Goal: Navigation & Orientation: Find specific page/section

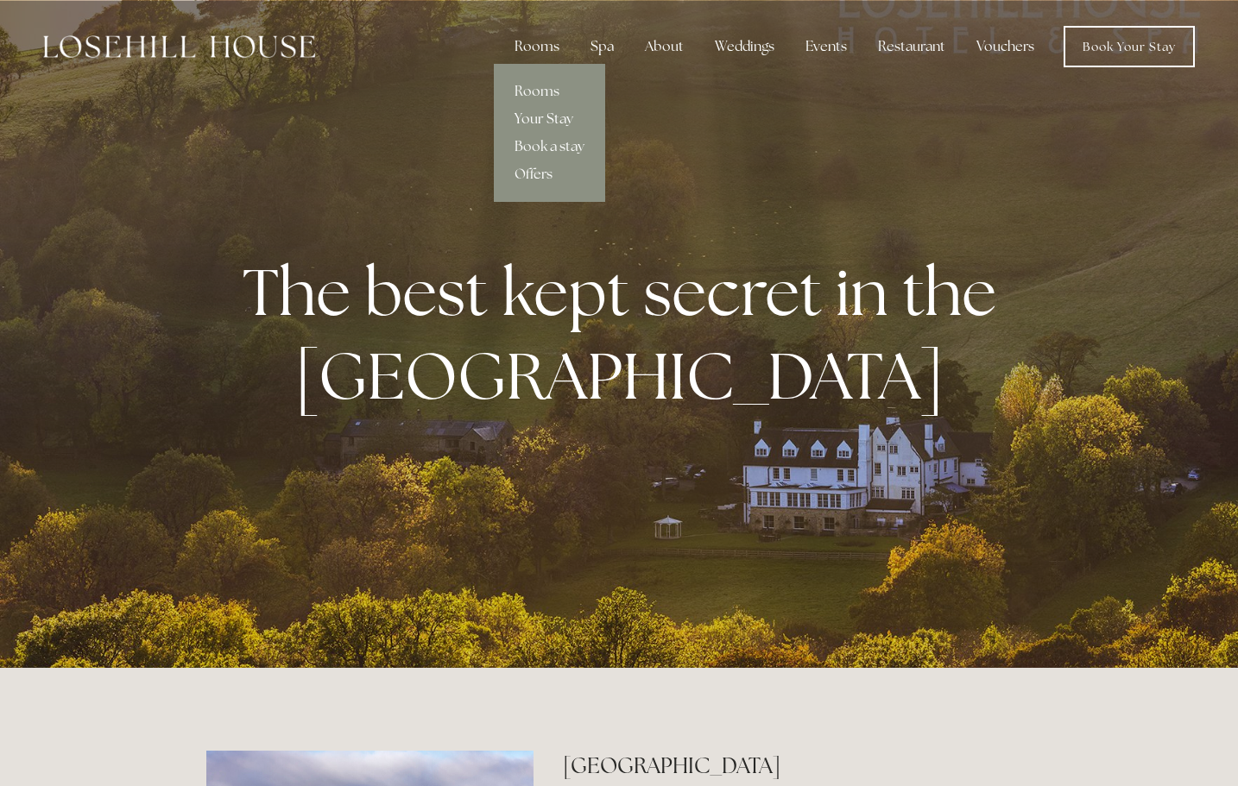
click at [548, 114] on link "Your Stay" at bounding box center [549, 119] width 111 height 28
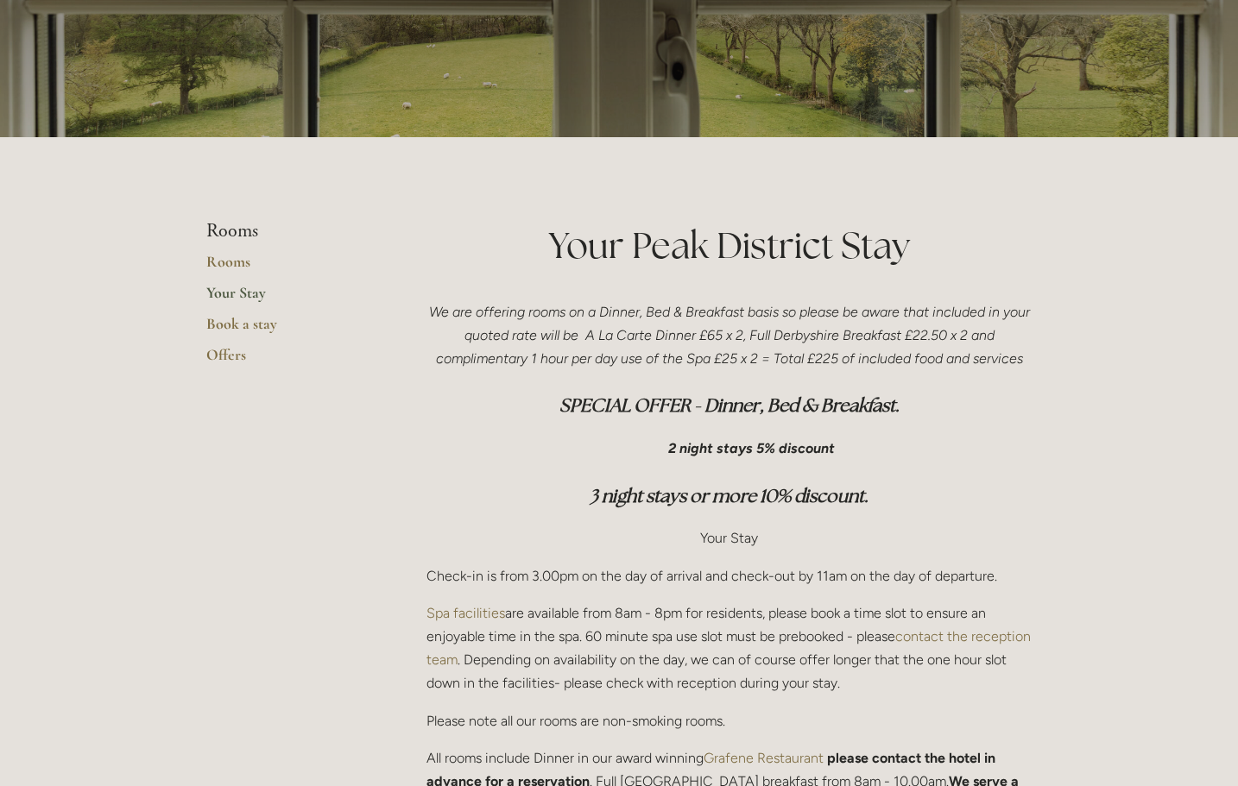
scroll to position [227, 0]
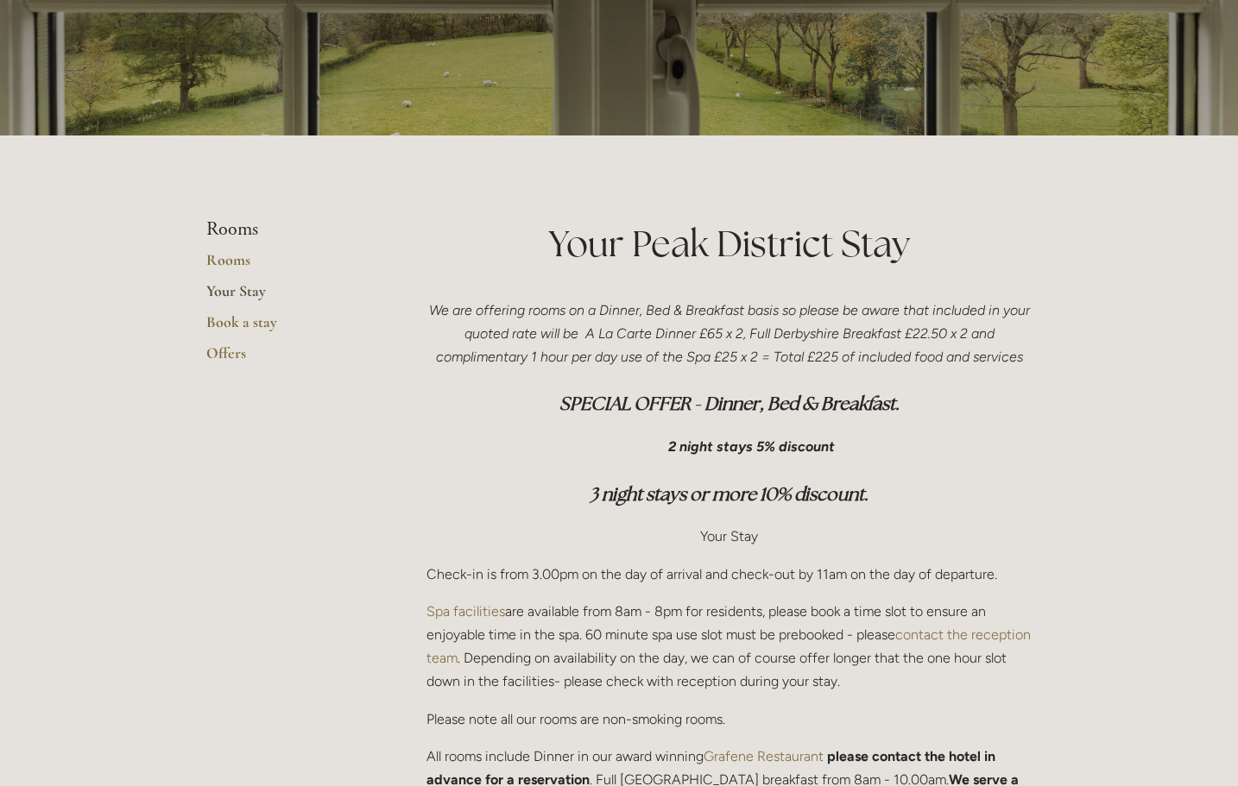
click at [242, 288] on link "Your Stay" at bounding box center [288, 296] width 165 height 31
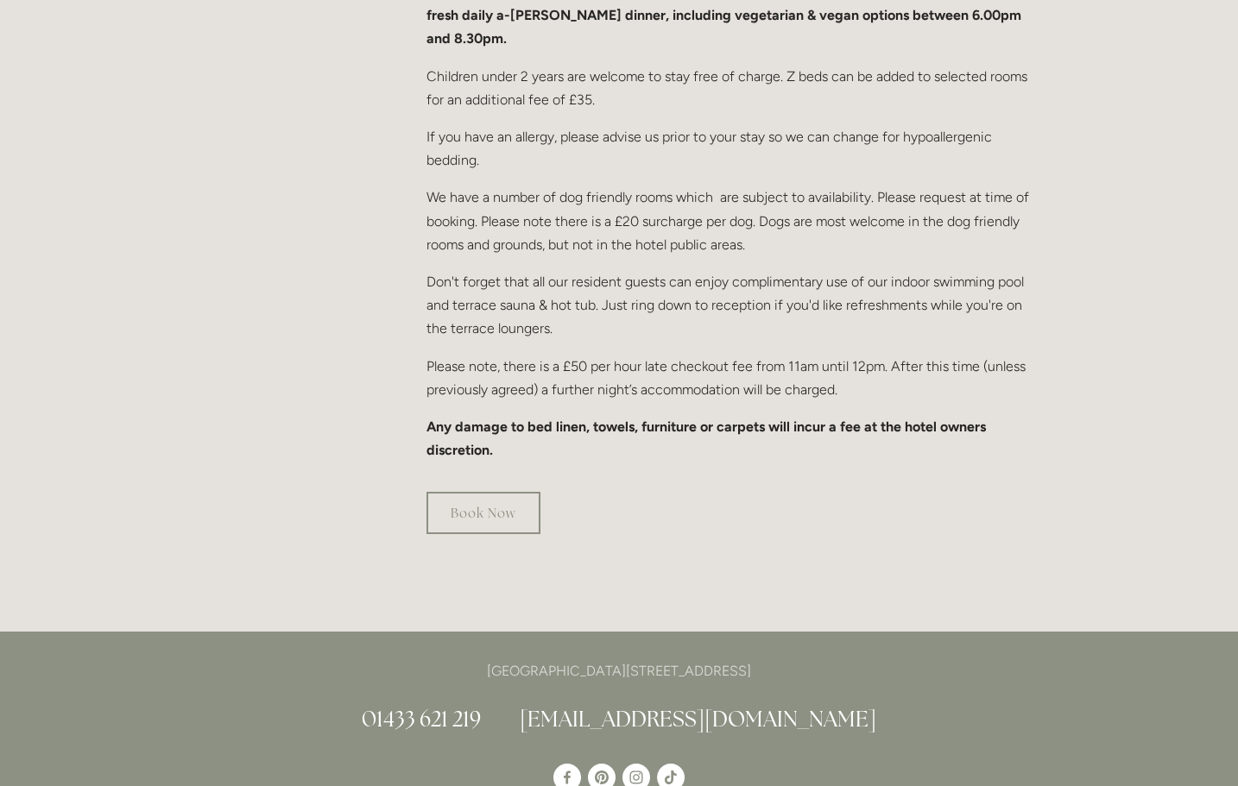
scroll to position [1186, 0]
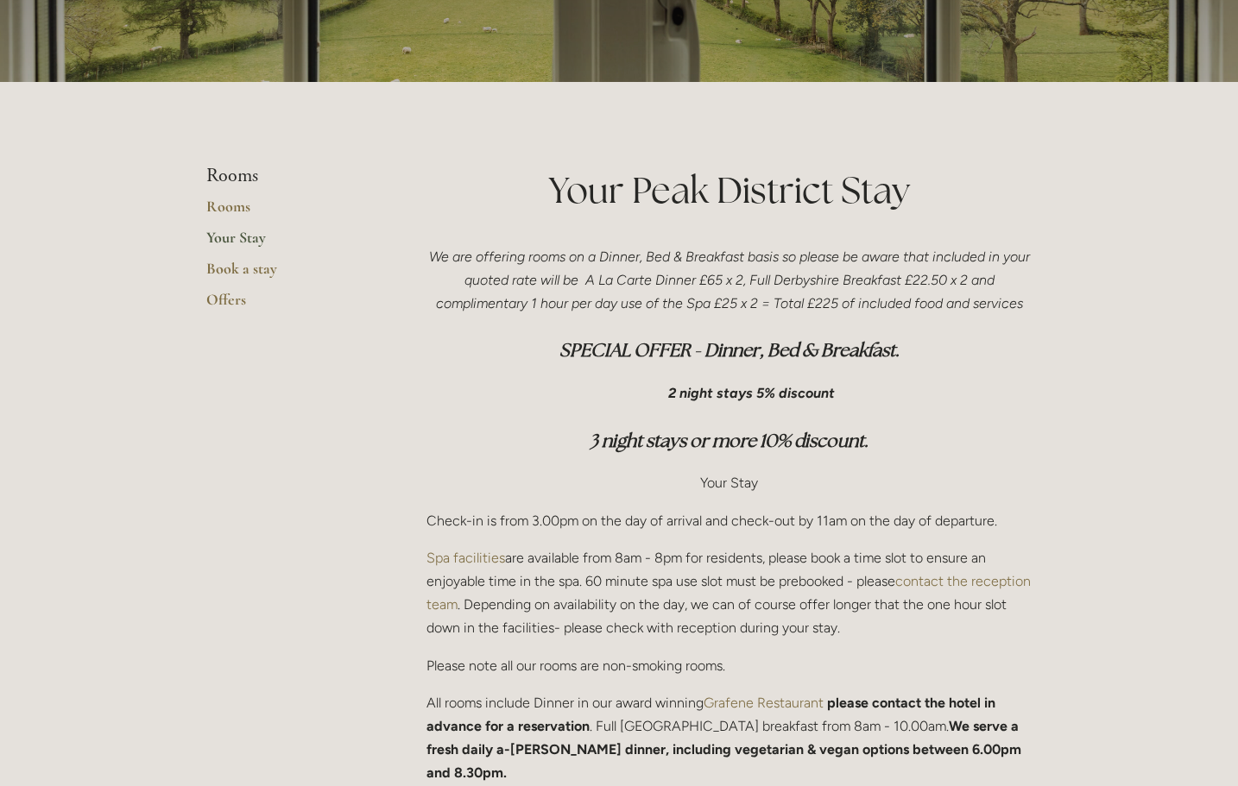
scroll to position [280, 0]
click at [225, 211] on link "Rooms" at bounding box center [288, 213] width 165 height 31
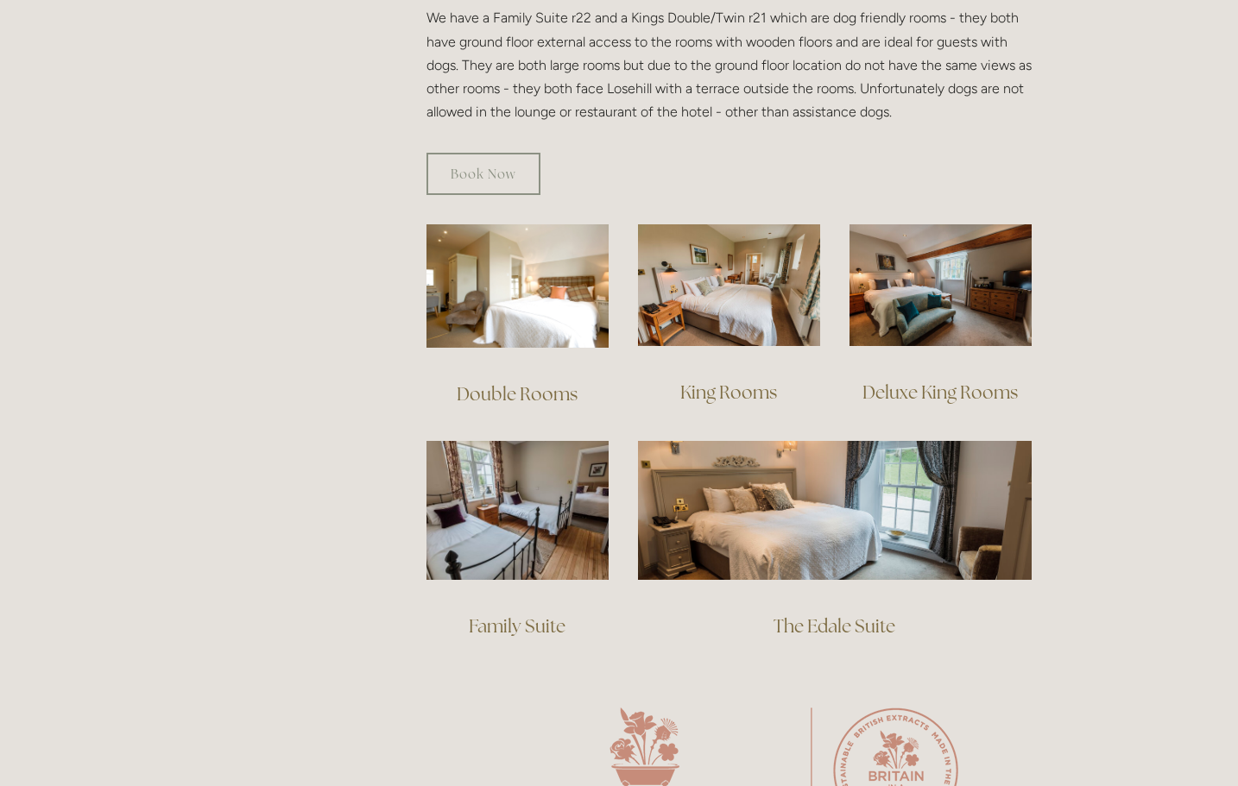
scroll to position [1043, 0]
